Goal: Find specific page/section: Find specific page/section

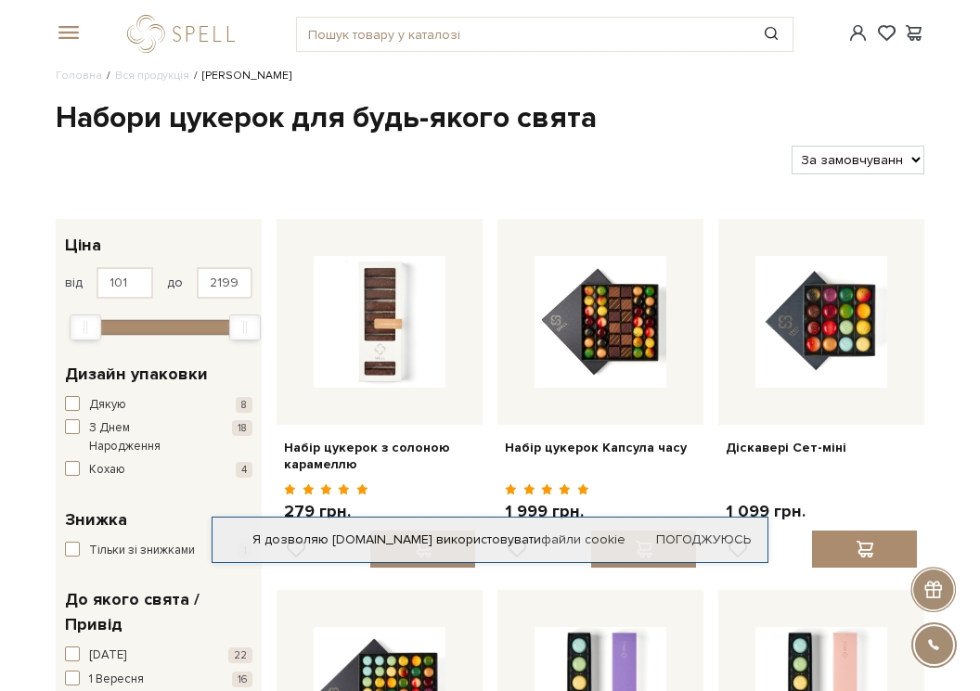
click at [374, 43] on input "text" at bounding box center [523, 34] width 453 height 33
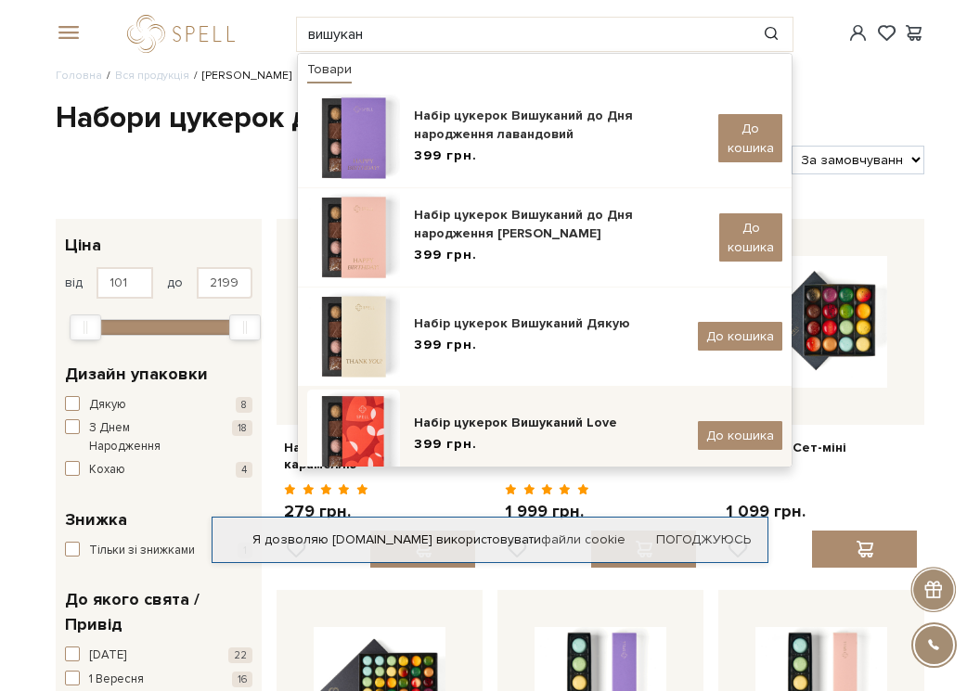
scroll to position [122, 0]
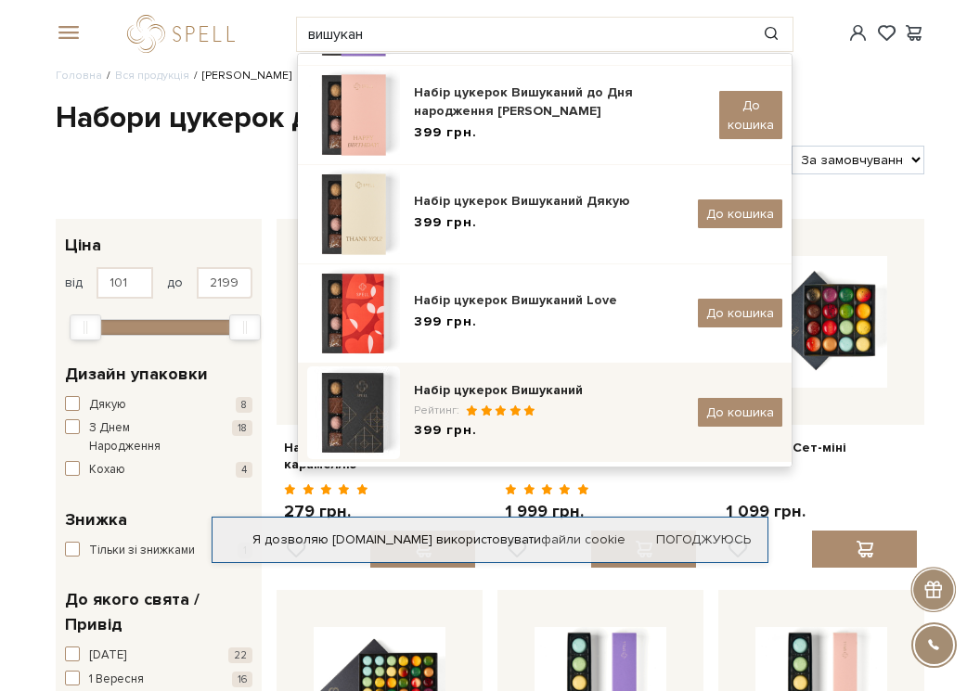
type input "вишукан"
click at [536, 399] on div "Набір цукерок Вишуканий" at bounding box center [549, 390] width 270 height 19
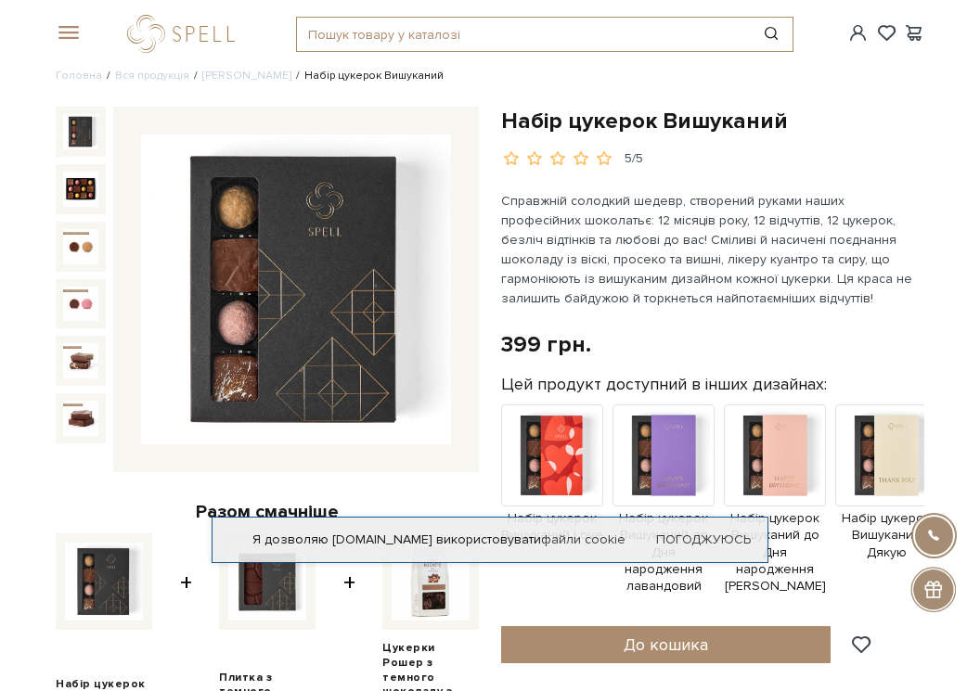
click at [493, 25] on input "text" at bounding box center [523, 34] width 453 height 33
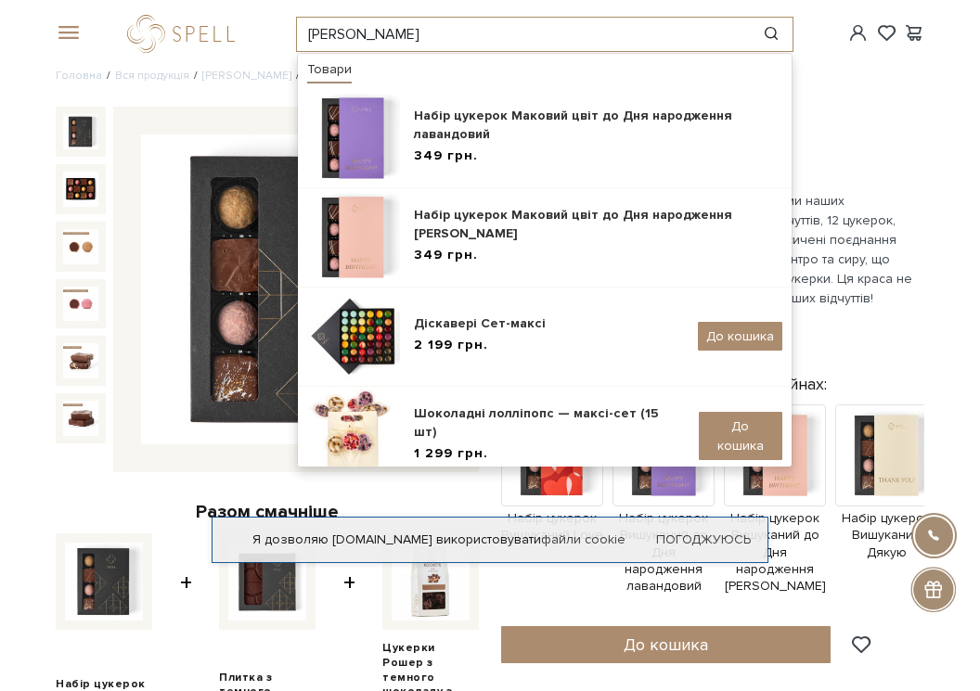
scroll to position [321, 0]
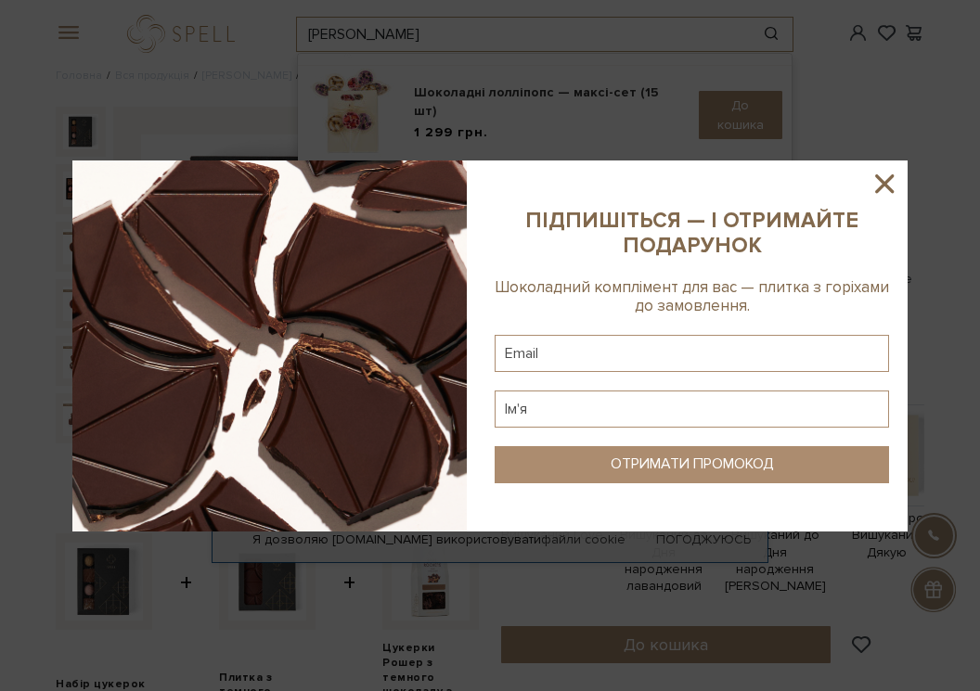
type input "маков"
click at [878, 189] on icon at bounding box center [885, 184] width 32 height 32
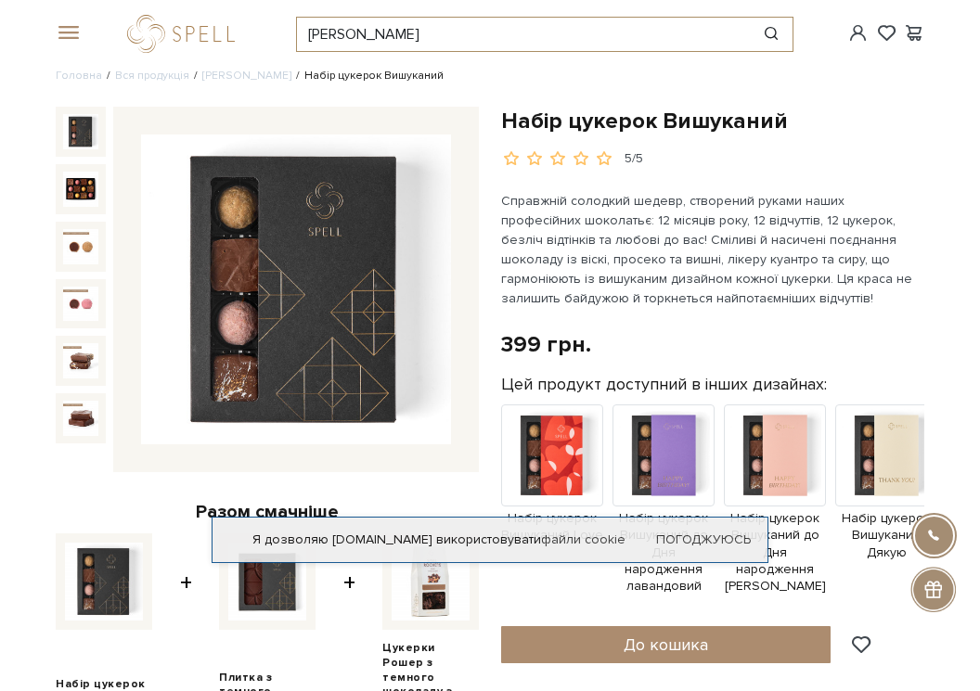
click at [379, 38] on input "маков" at bounding box center [523, 34] width 453 height 33
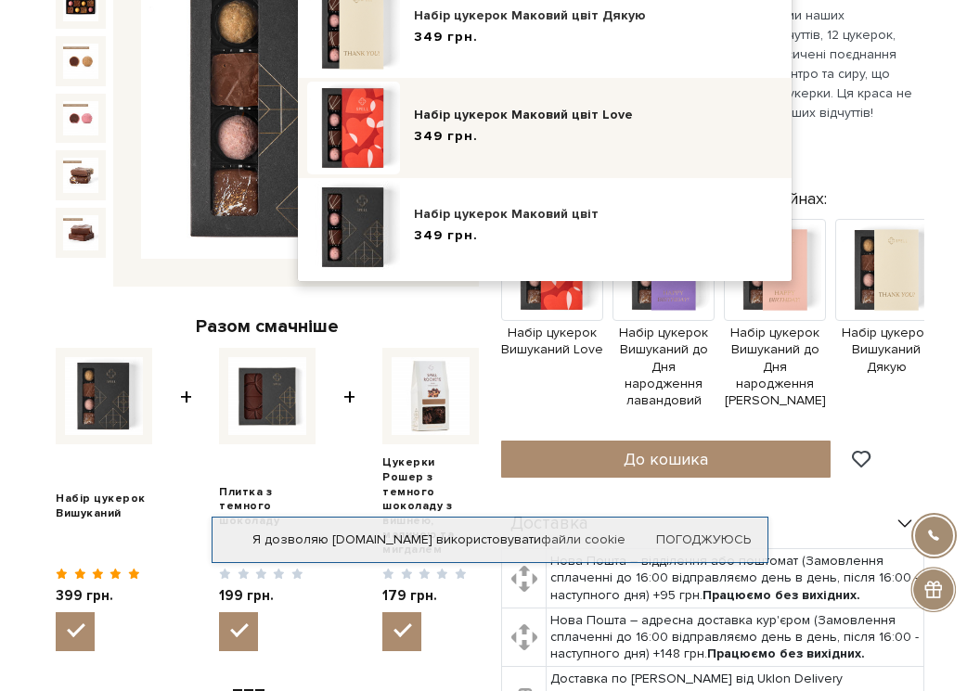
scroll to position [93, 0]
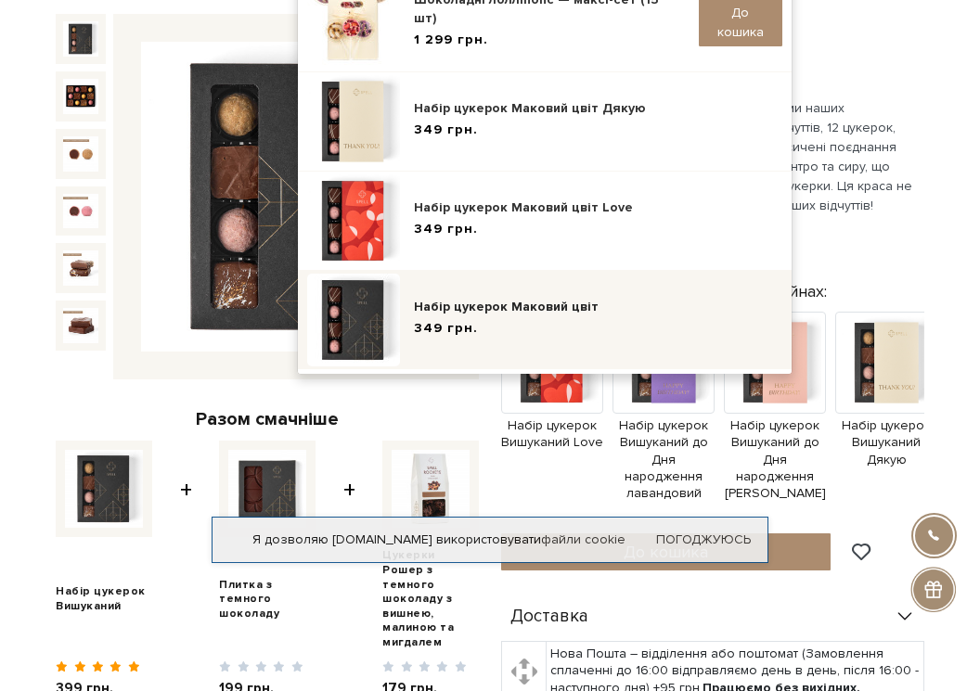
click at [508, 310] on div "Набір цукерок Маковий цвіт" at bounding box center [598, 307] width 368 height 19
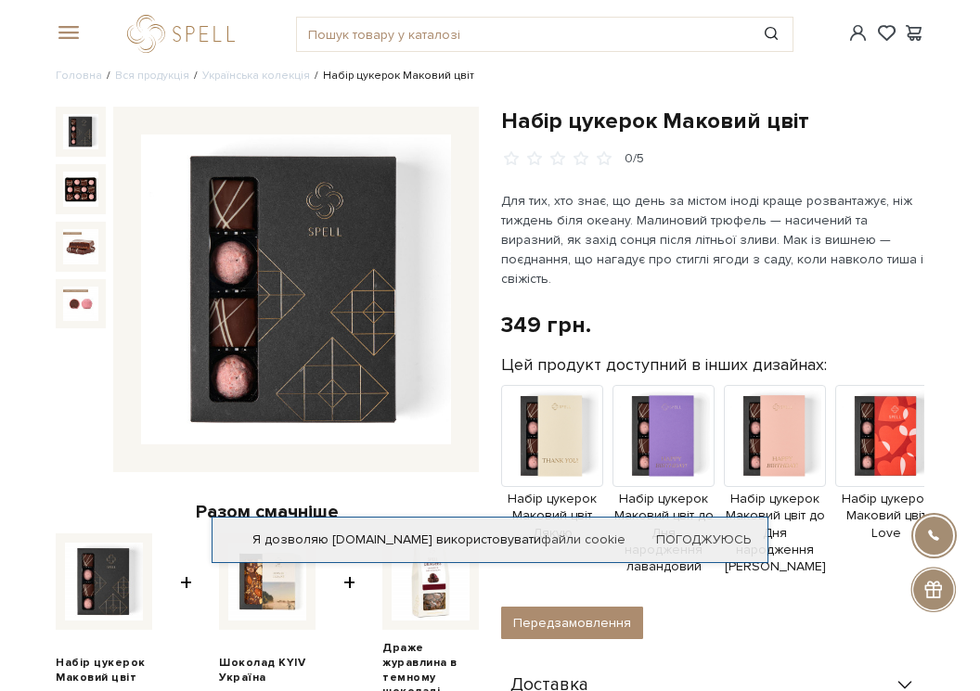
scroll to position [278, 0]
